Goal: Information Seeking & Learning: Check status

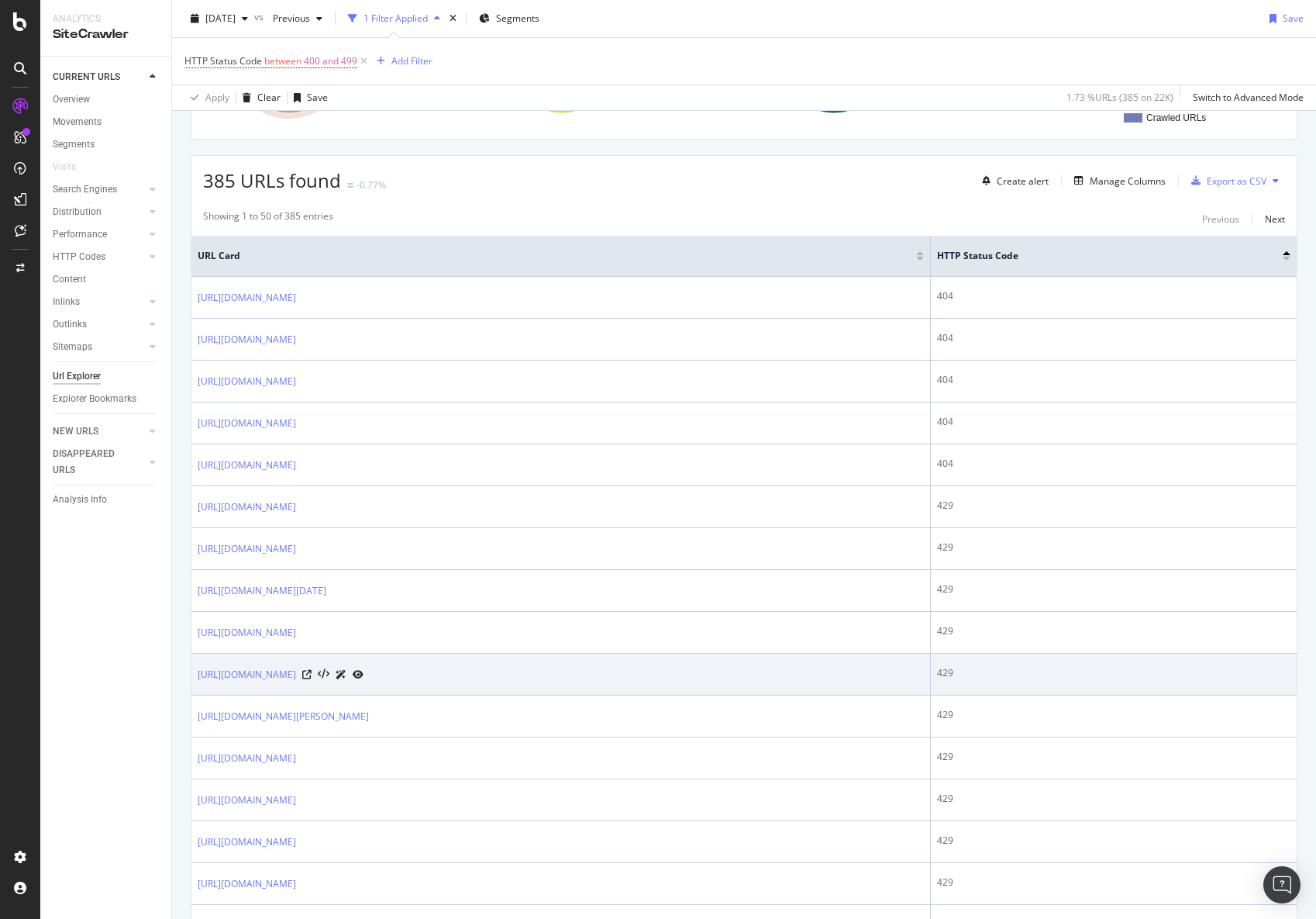
scroll to position [310, 0]
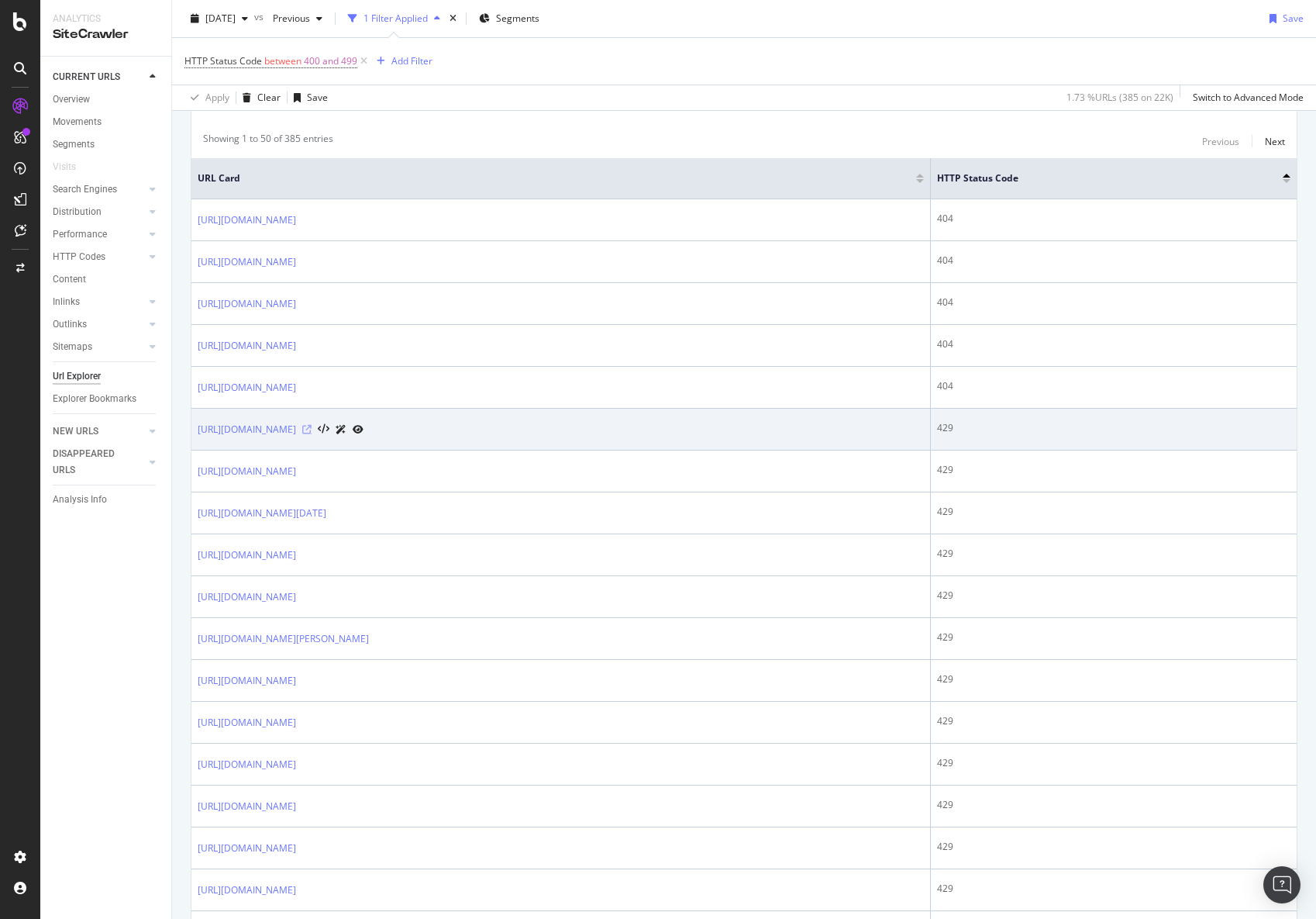
click at [311, 429] on icon at bounding box center [306, 429] width 9 height 9
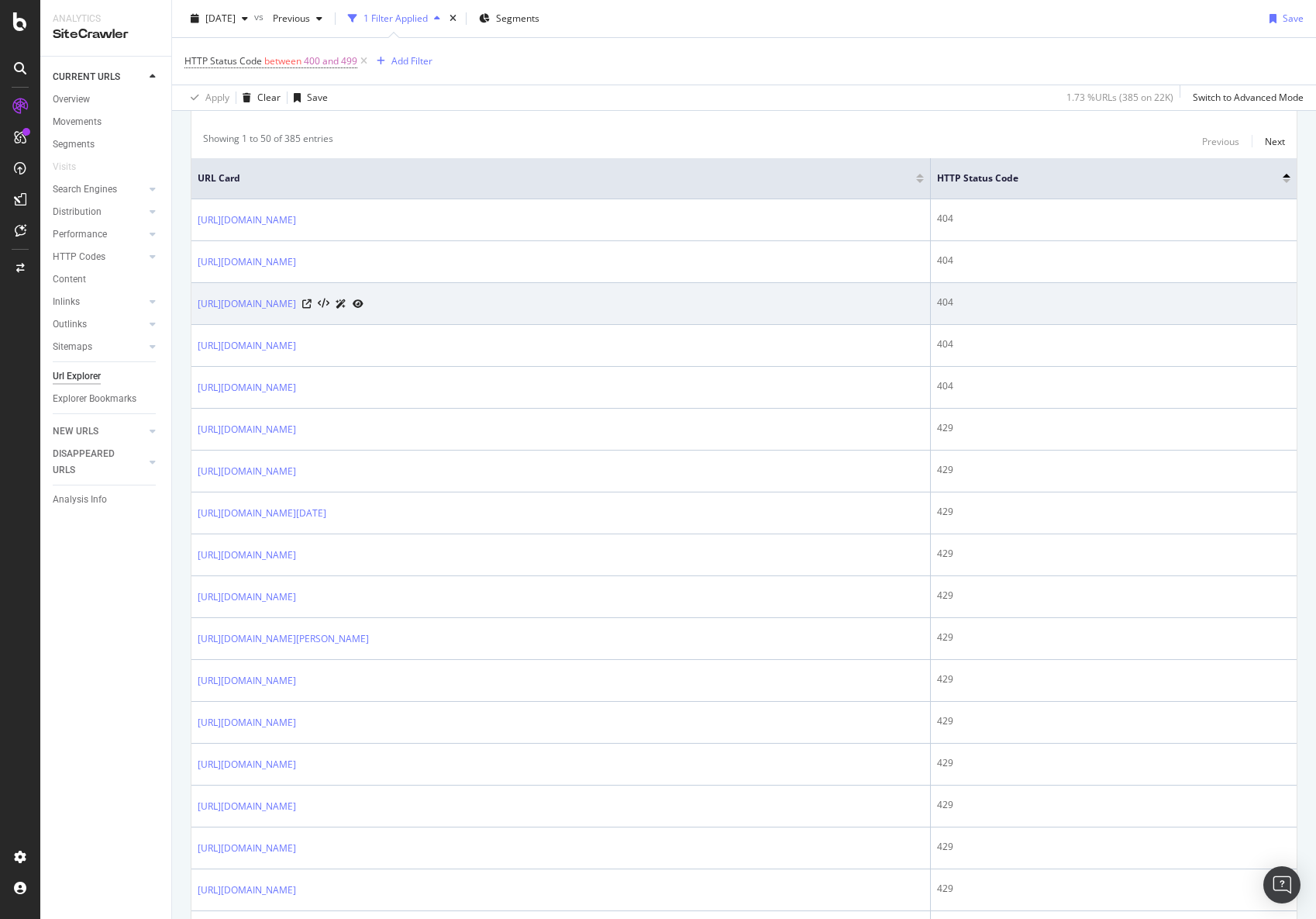
scroll to position [0, 0]
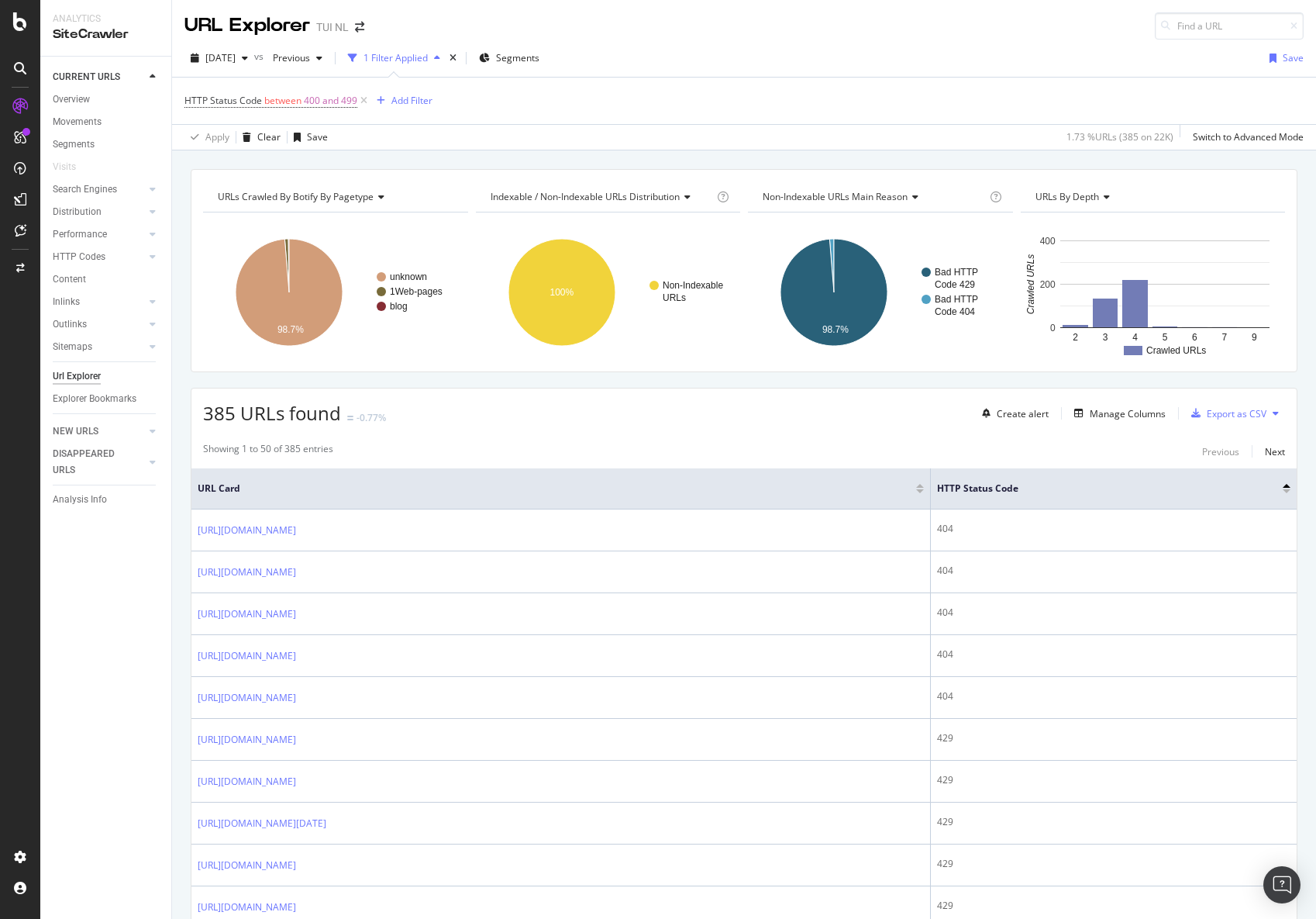
click at [360, 99] on icon at bounding box center [364, 100] width 13 height 16
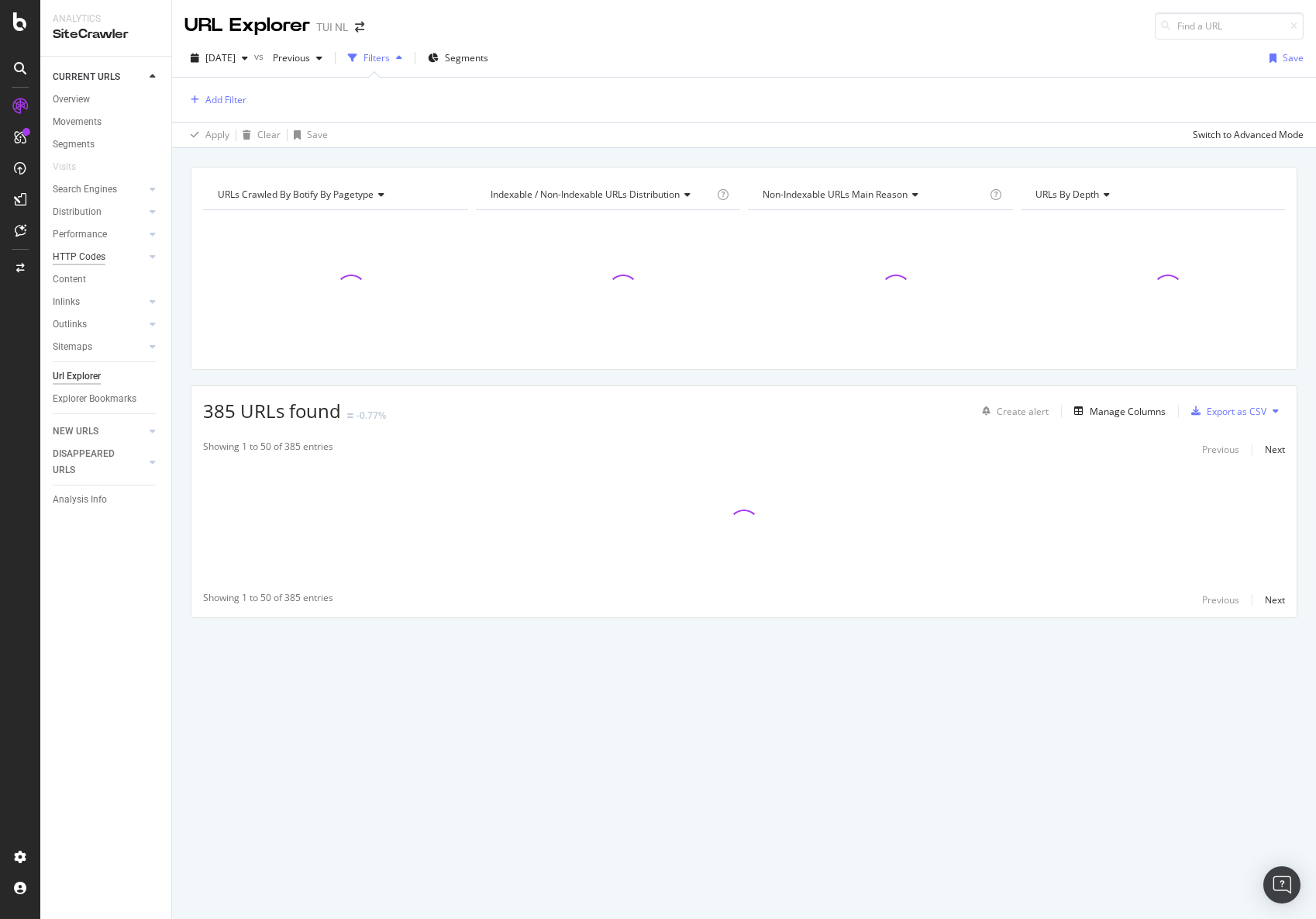
click at [75, 253] on div "HTTP Codes" at bounding box center [79, 257] width 53 height 16
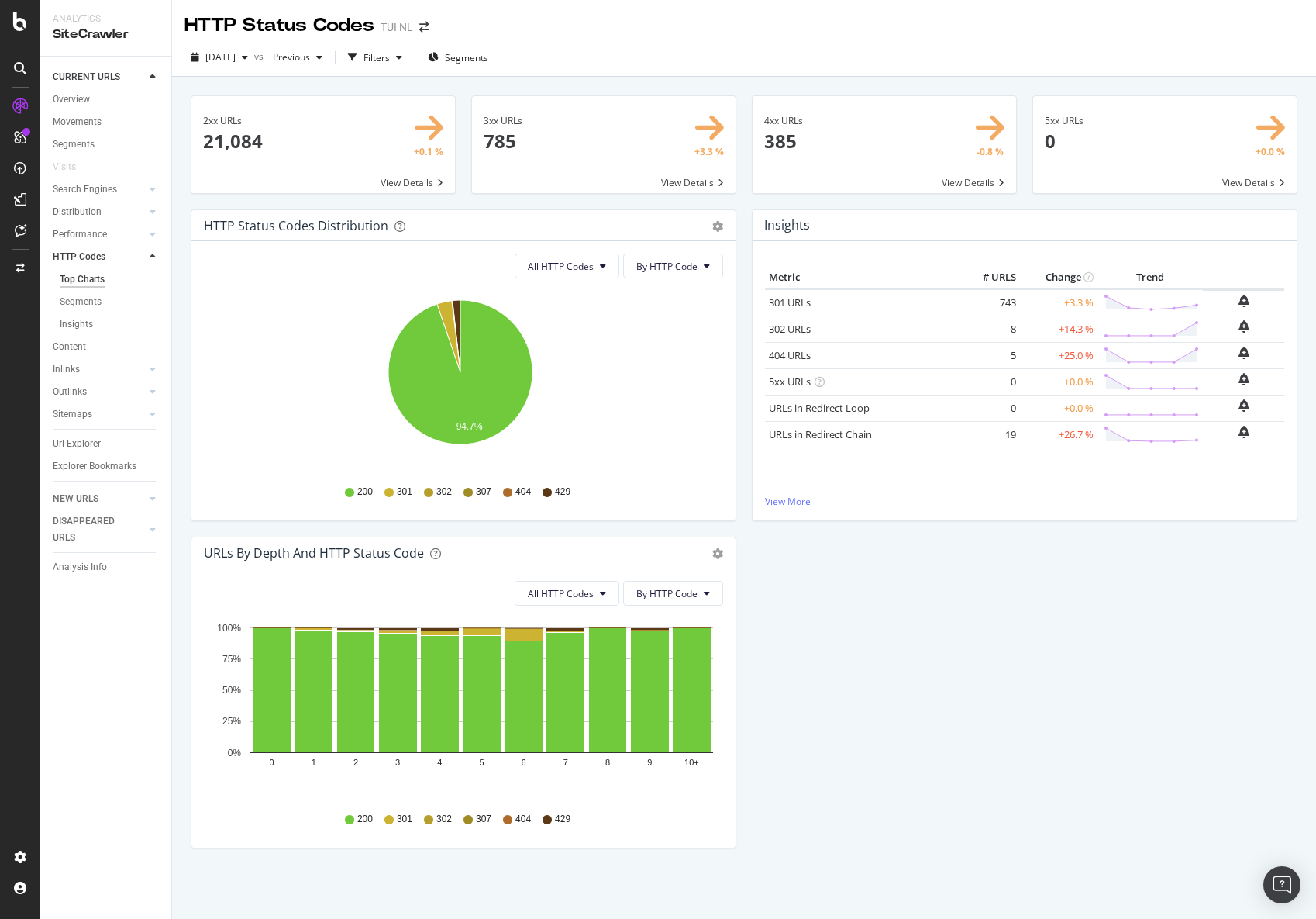
click at [773, 496] on link "View More" at bounding box center [1025, 501] width 519 height 13
